Goal: Information Seeking & Learning: Learn about a topic

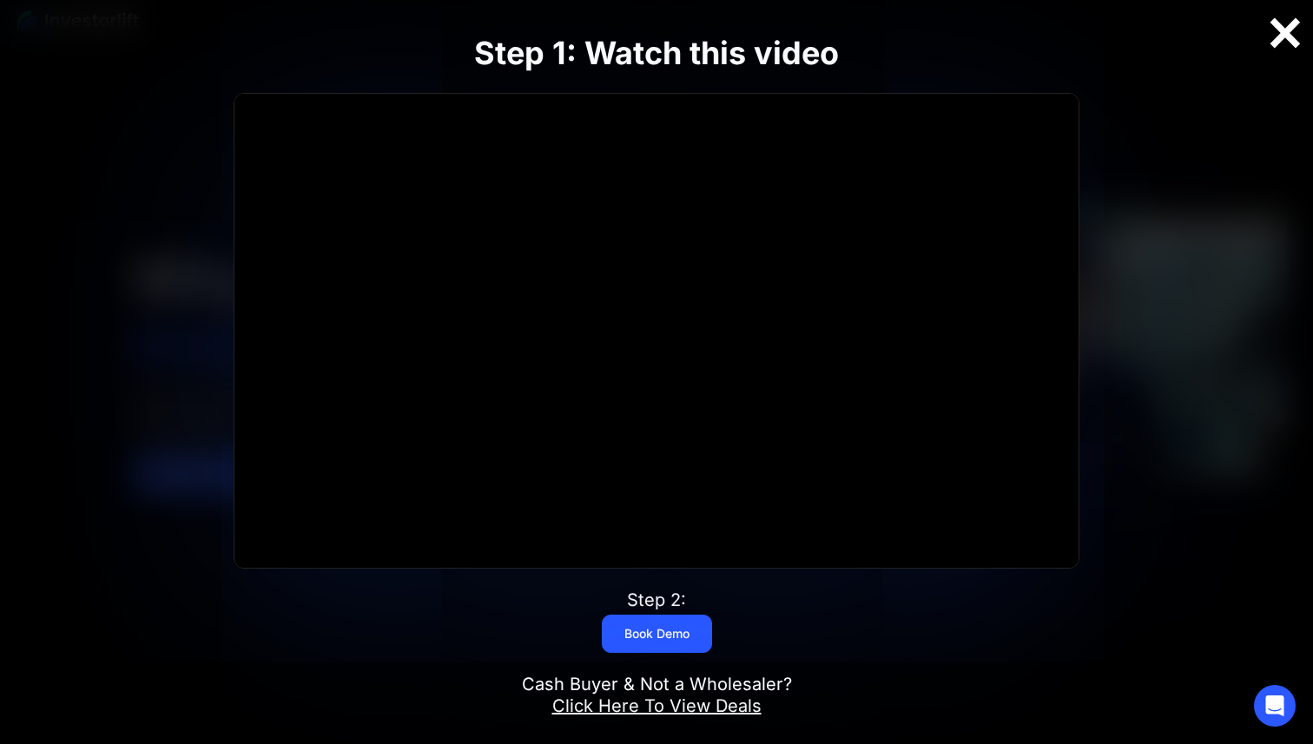
click at [1286, 42] on div at bounding box center [1285, 33] width 56 height 36
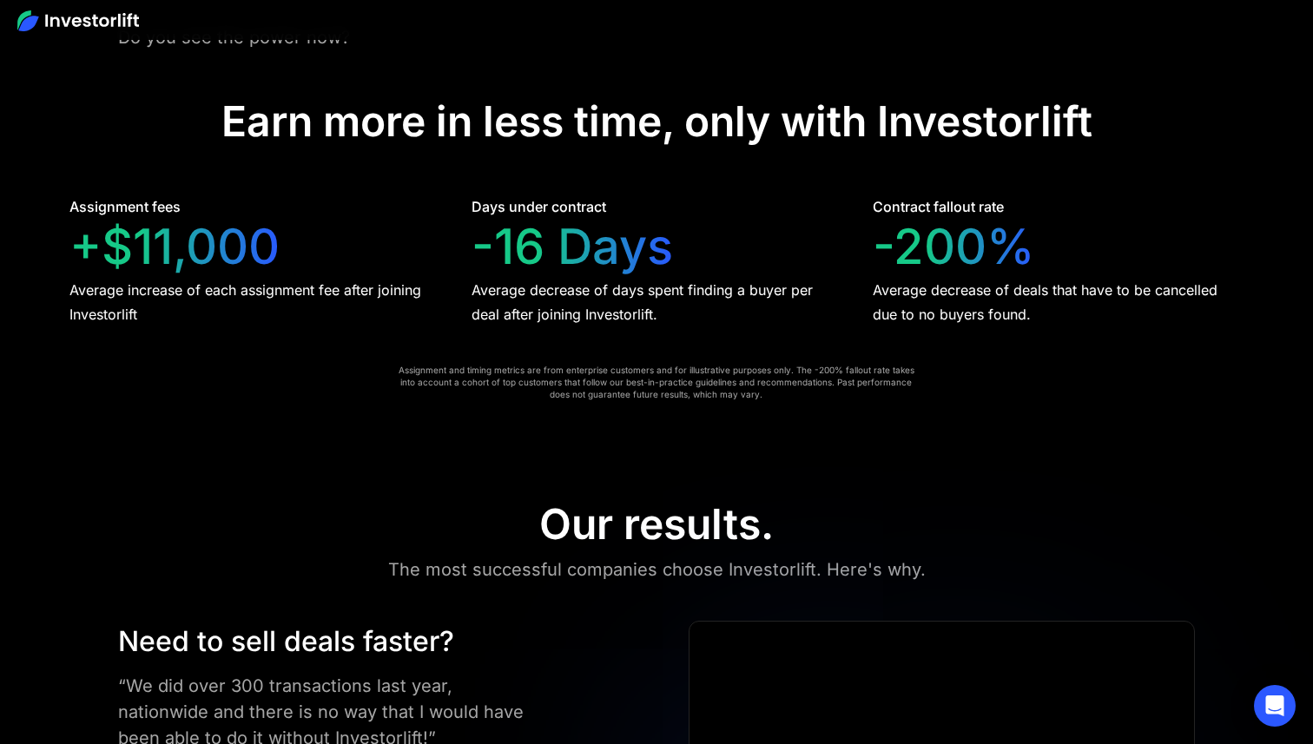
scroll to position [3556, 0]
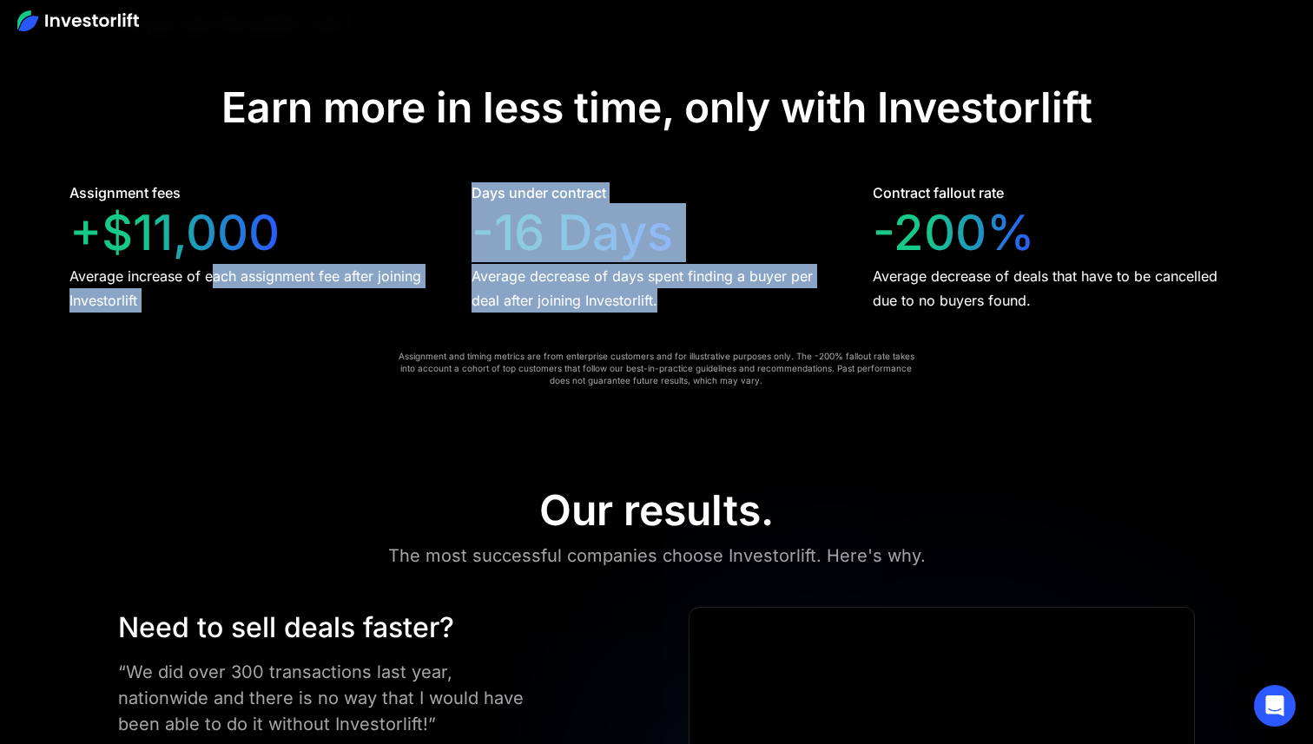
drag, startPoint x: 215, startPoint y: 257, endPoint x: 465, endPoint y: 293, distance: 252.7
